Goal: Task Accomplishment & Management: Complete application form

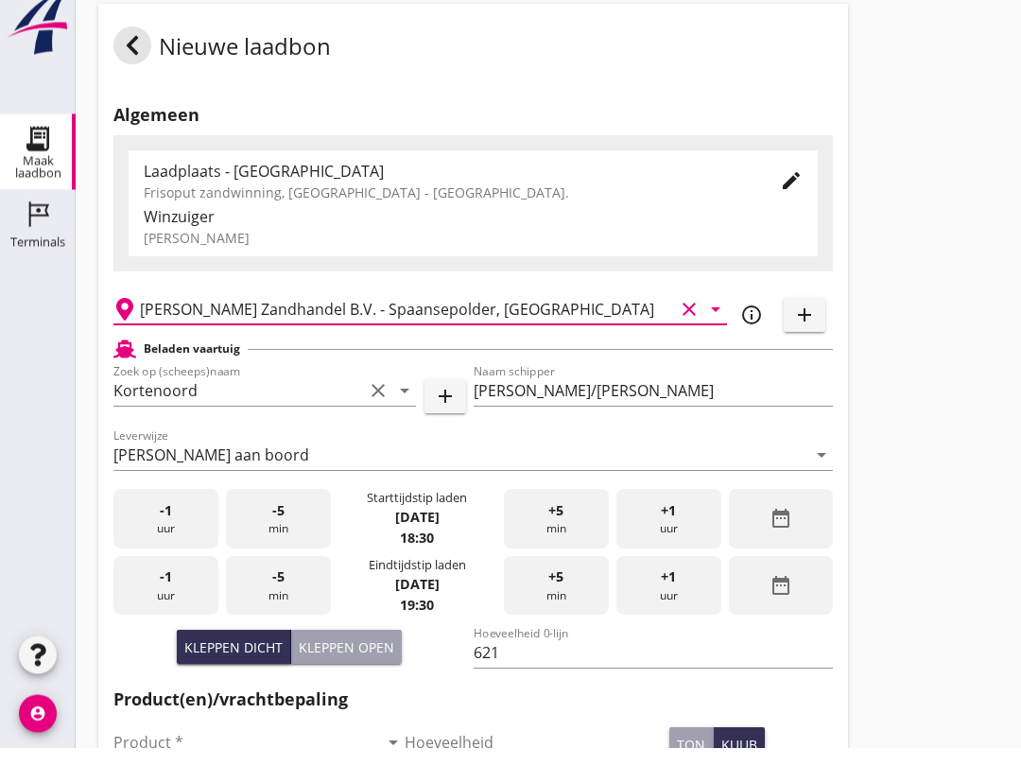
scroll to position [15, 0]
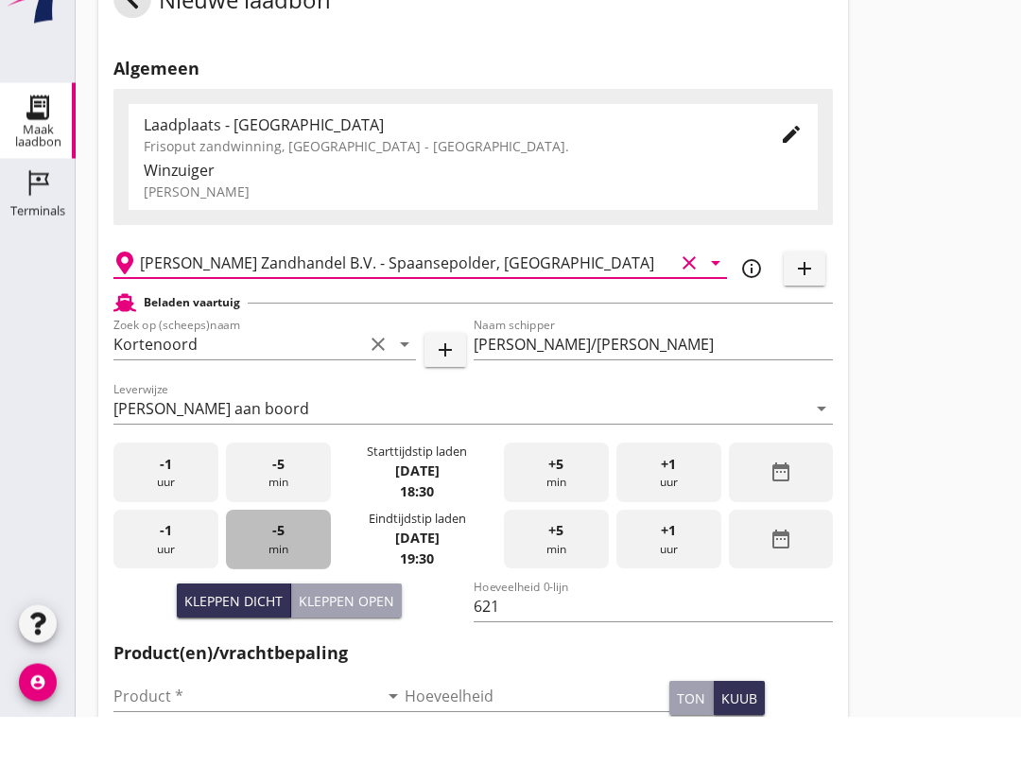
click at [284, 565] on div "-5 min" at bounding box center [278, 590] width 105 height 60
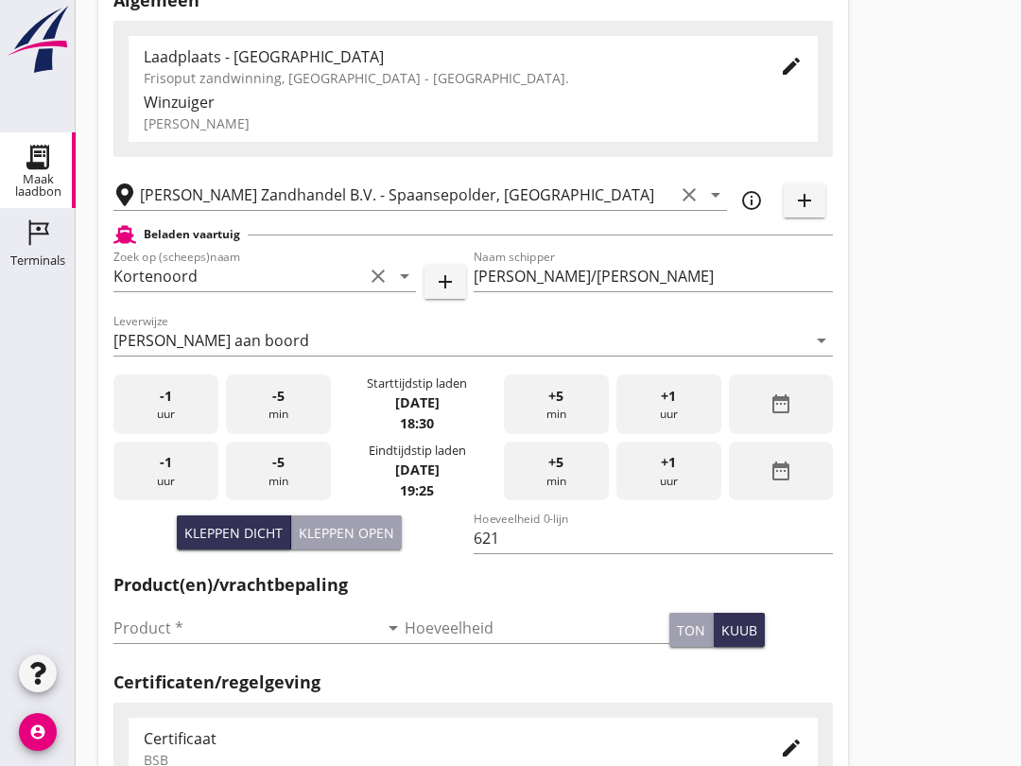
scroll to position [136, 0]
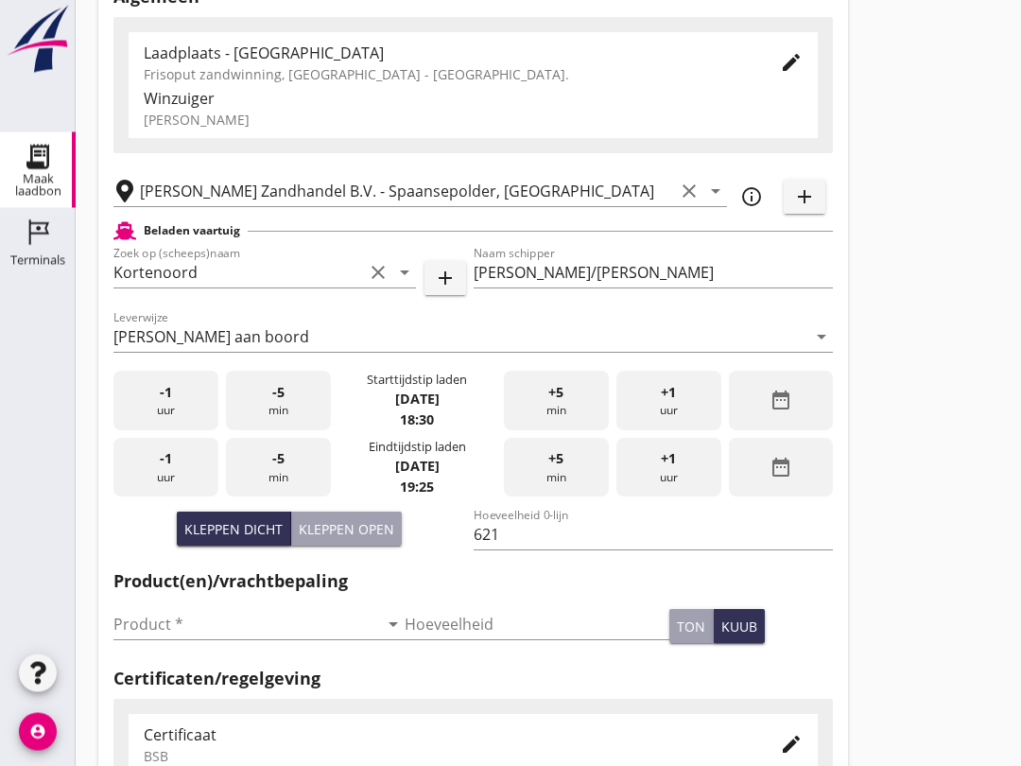
click at [276, 639] on input "Product *" at bounding box center [245, 625] width 265 height 30
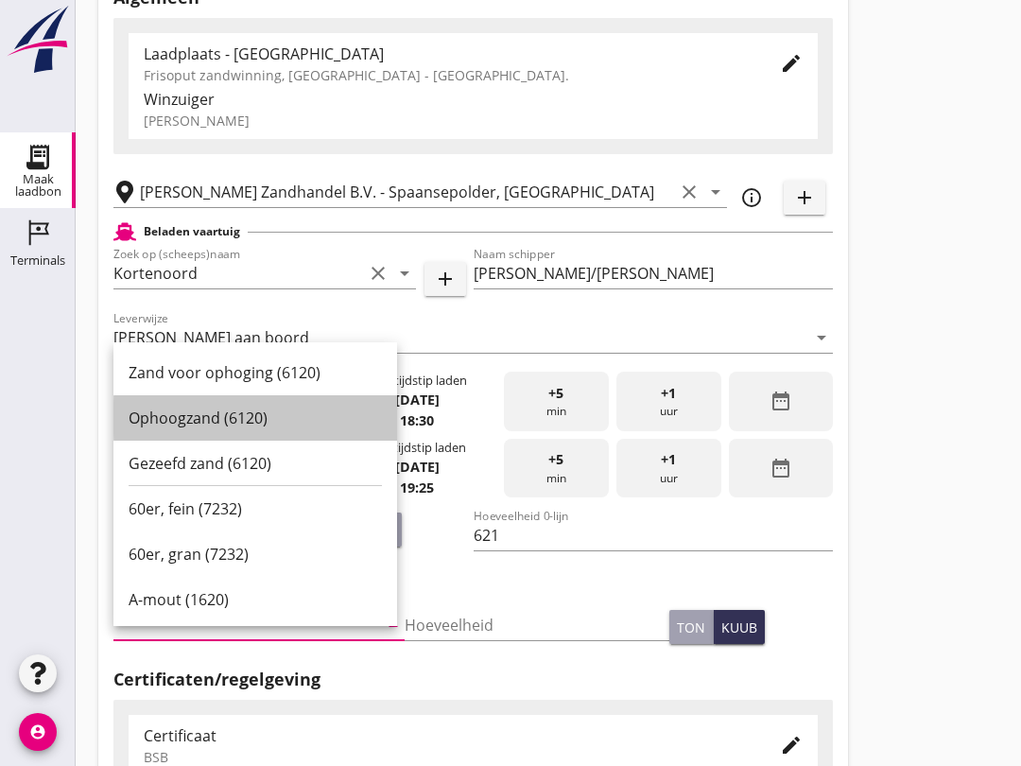
click at [304, 420] on div "Ophoogzand (6120)" at bounding box center [255, 418] width 253 height 23
type input "Ophoogzand (6120)"
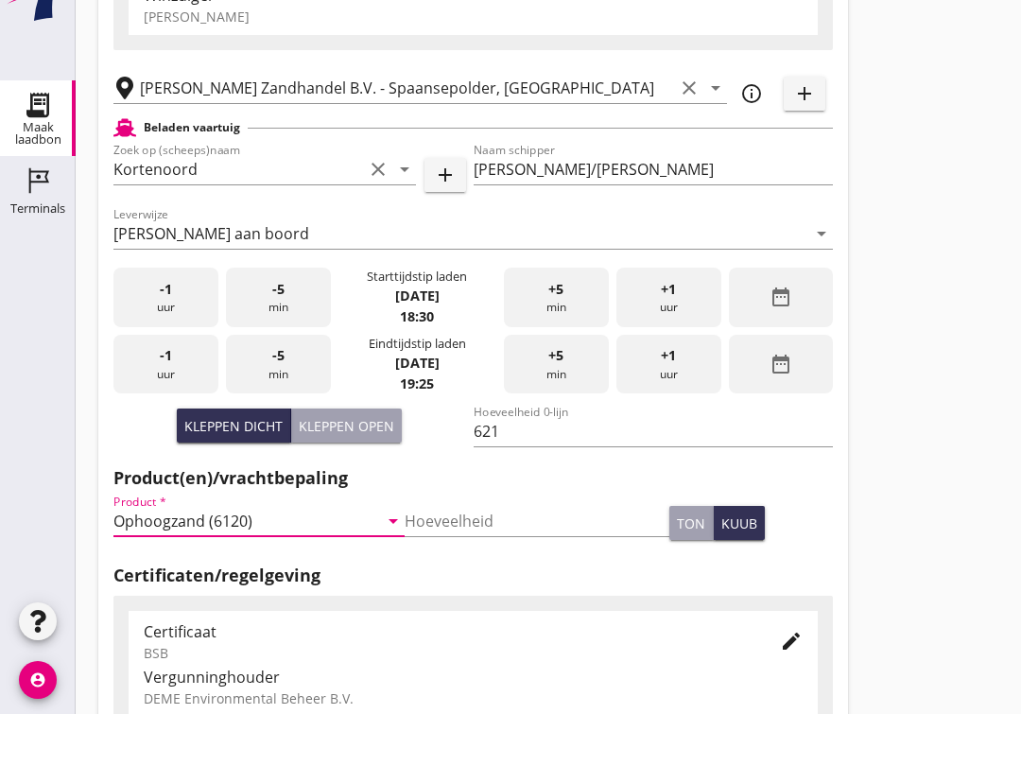
scroll to position [602, 0]
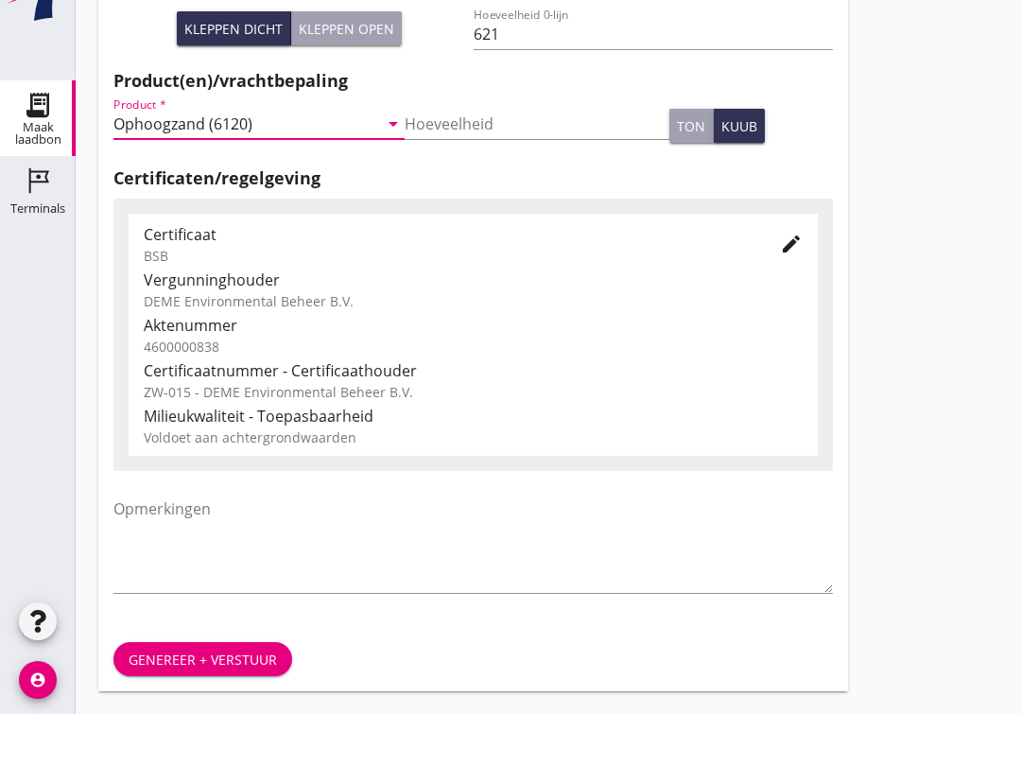
click at [262, 702] on div "Genereer + verstuur" at bounding box center [203, 712] width 148 height 20
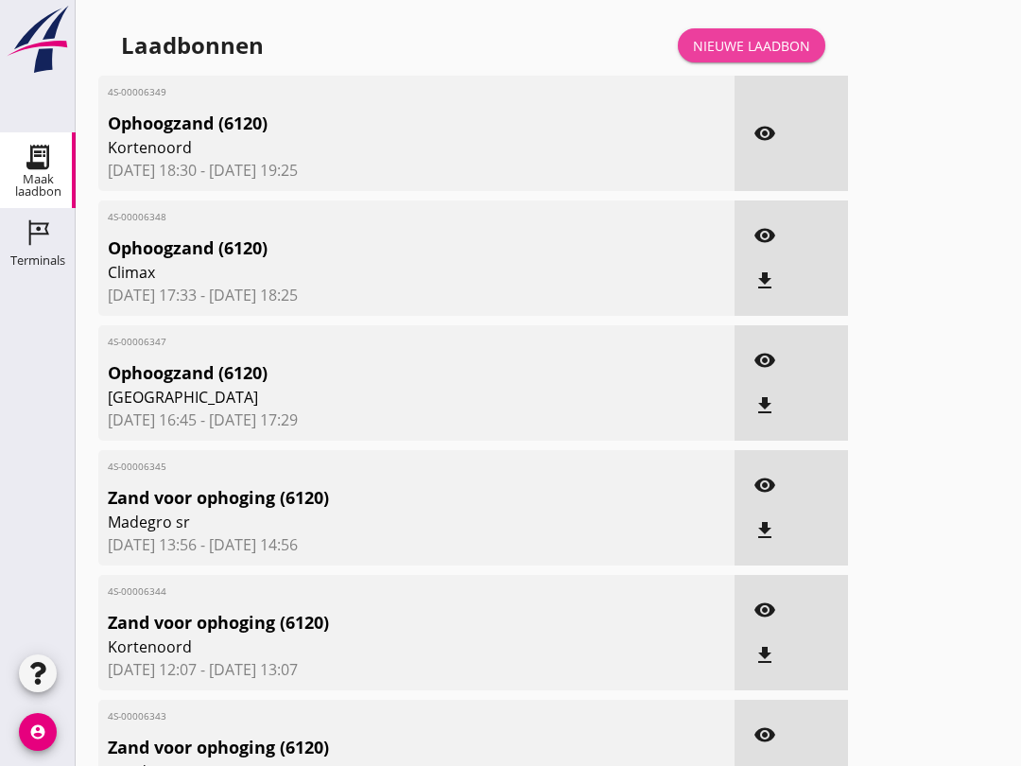
click at [770, 56] on div "Nieuwe laadbon" at bounding box center [751, 46] width 117 height 20
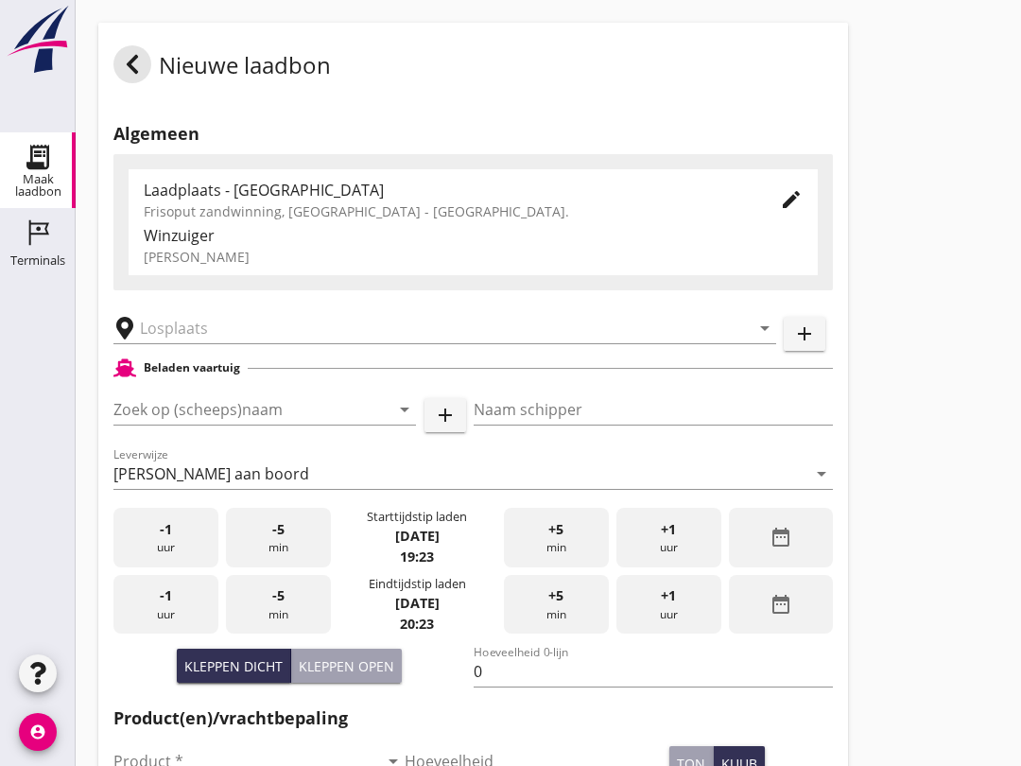
click at [270, 413] on input "Zoek op (scheeps)naam" at bounding box center [238, 409] width 250 height 30
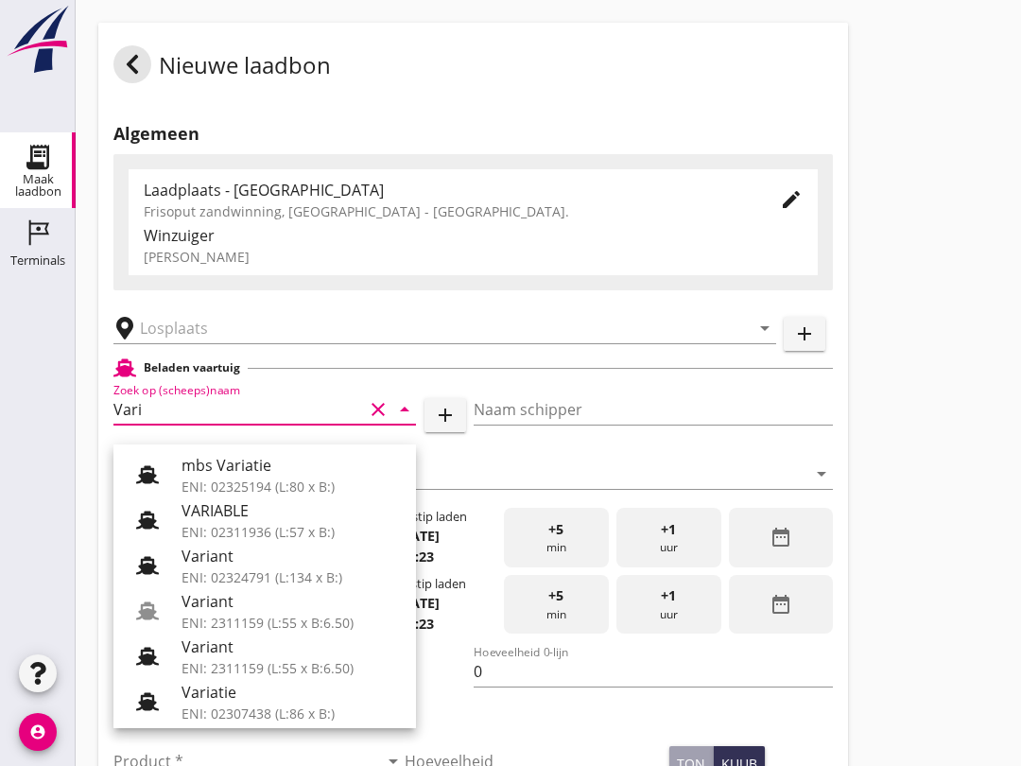
click at [309, 670] on div "ENI: 2311159 (L:55 x B:6.50)" at bounding box center [291, 668] width 219 height 20
type input "Variant"
type input "[PERSON_NAME]"
type input "337"
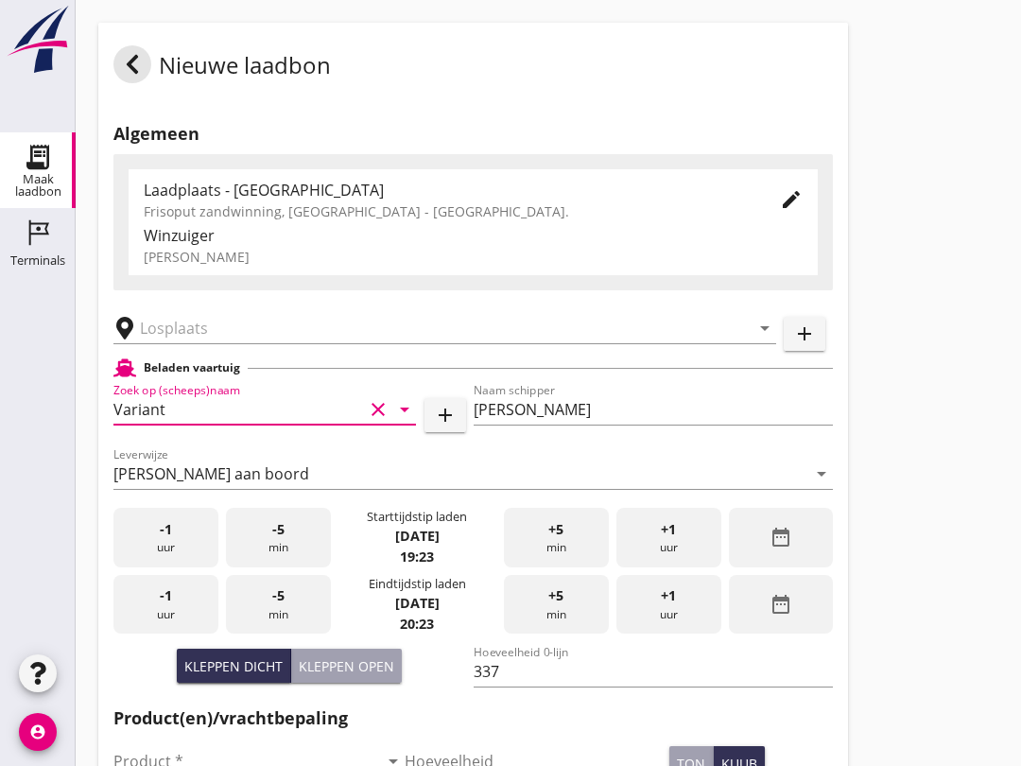
click at [288, 343] on input "text" at bounding box center [432, 328] width 584 height 30
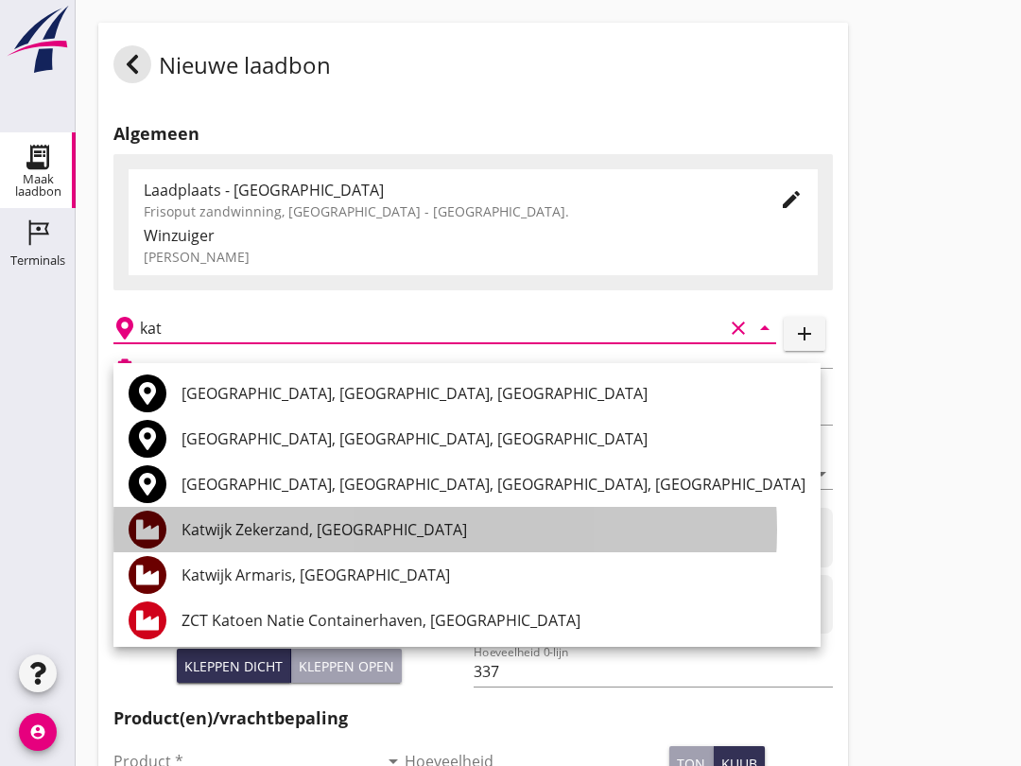
click at [375, 531] on div "Katwijk Zekerzand, [GEOGRAPHIC_DATA]" at bounding box center [494, 529] width 624 height 23
type input "Katwijk Zekerzand, [GEOGRAPHIC_DATA]"
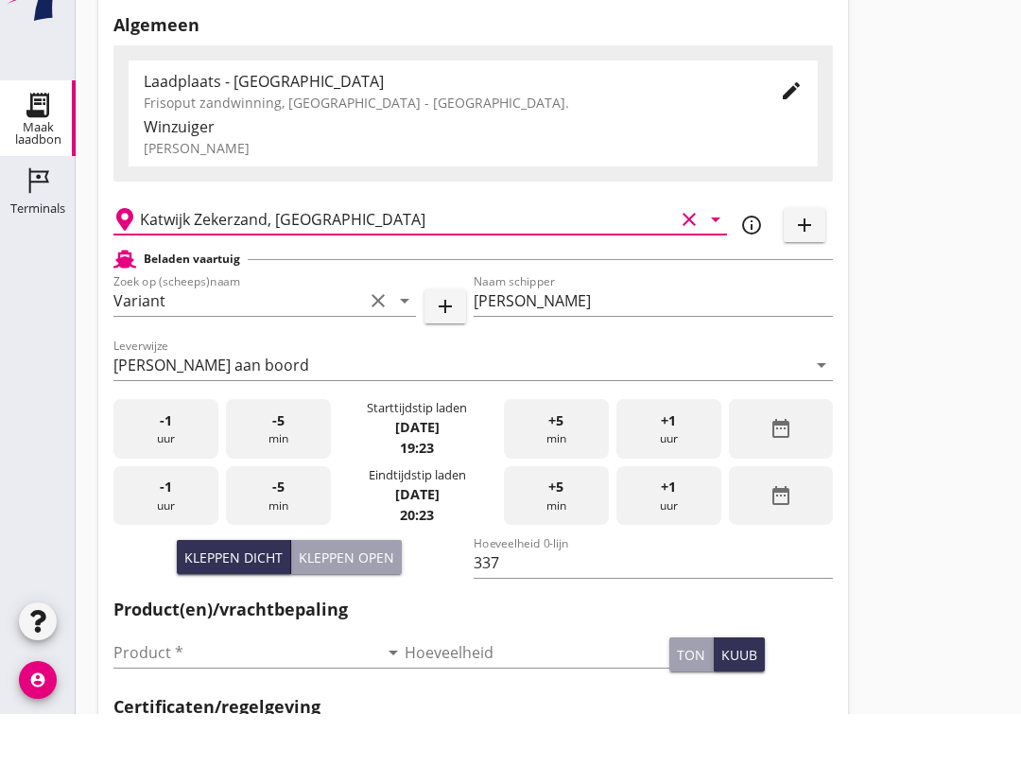
click at [287, 689] on input "Product *" at bounding box center [245, 704] width 265 height 30
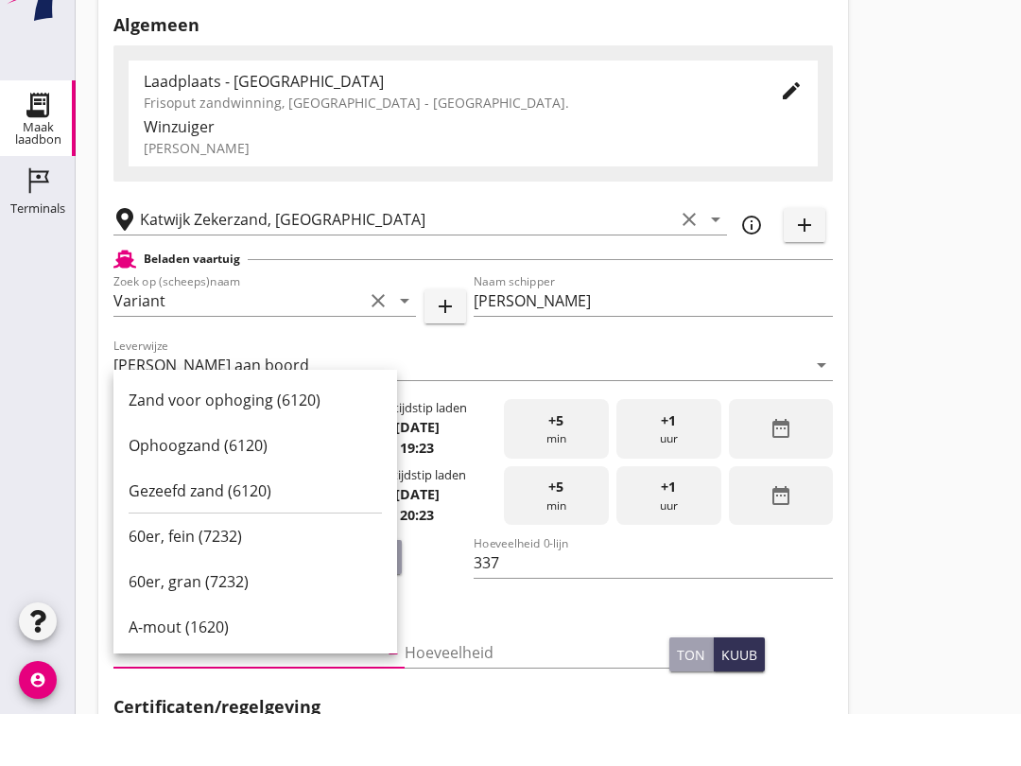
scroll to position [368, 0]
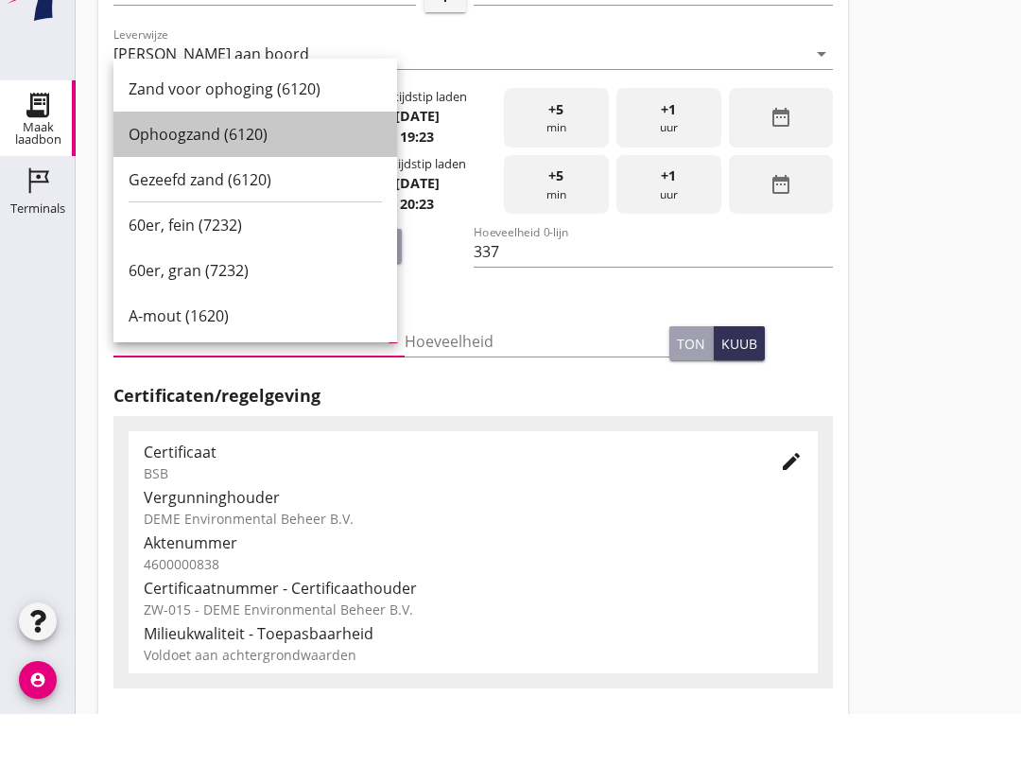
click at [268, 175] on div "Ophoogzand (6120)" at bounding box center [255, 186] width 253 height 23
type input "Ophoogzand (6120)"
